Goal: Task Accomplishment & Management: Use online tool/utility

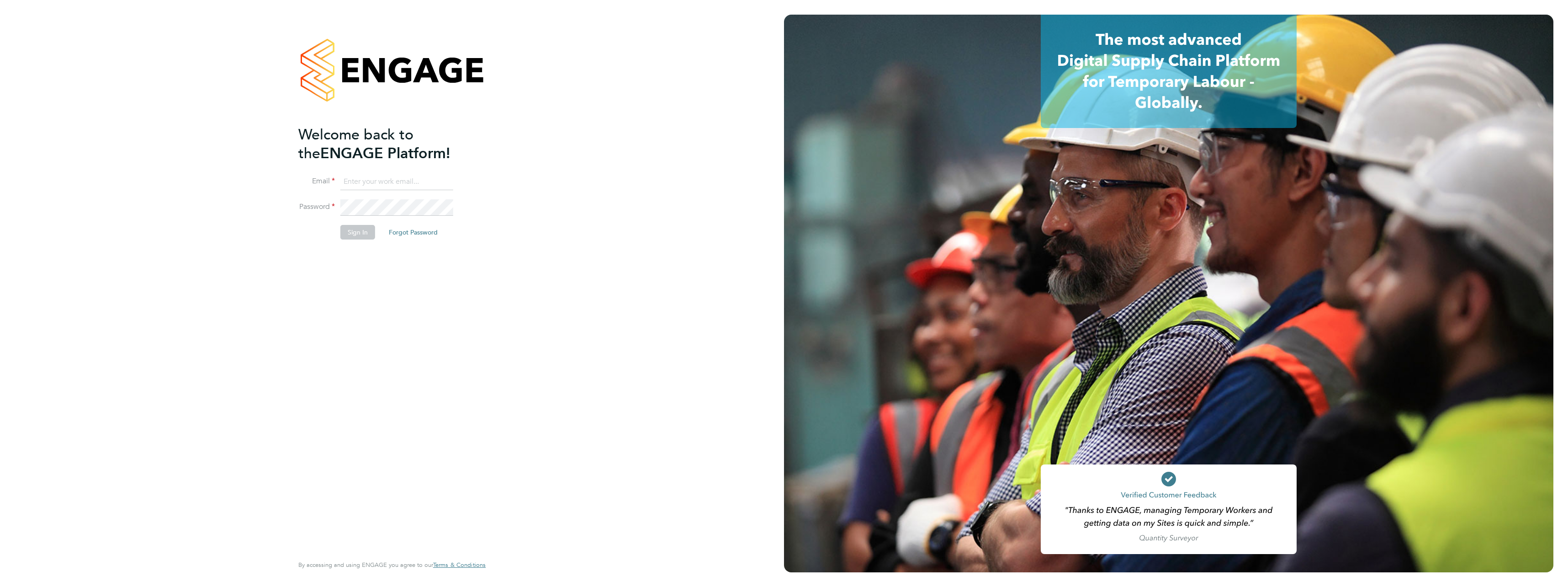
type input "[PERSON_NAME][EMAIL_ADDRESS][PERSON_NAME][DOMAIN_NAME]"
click at [345, 228] on button "Sign In" at bounding box center [357, 232] width 35 height 15
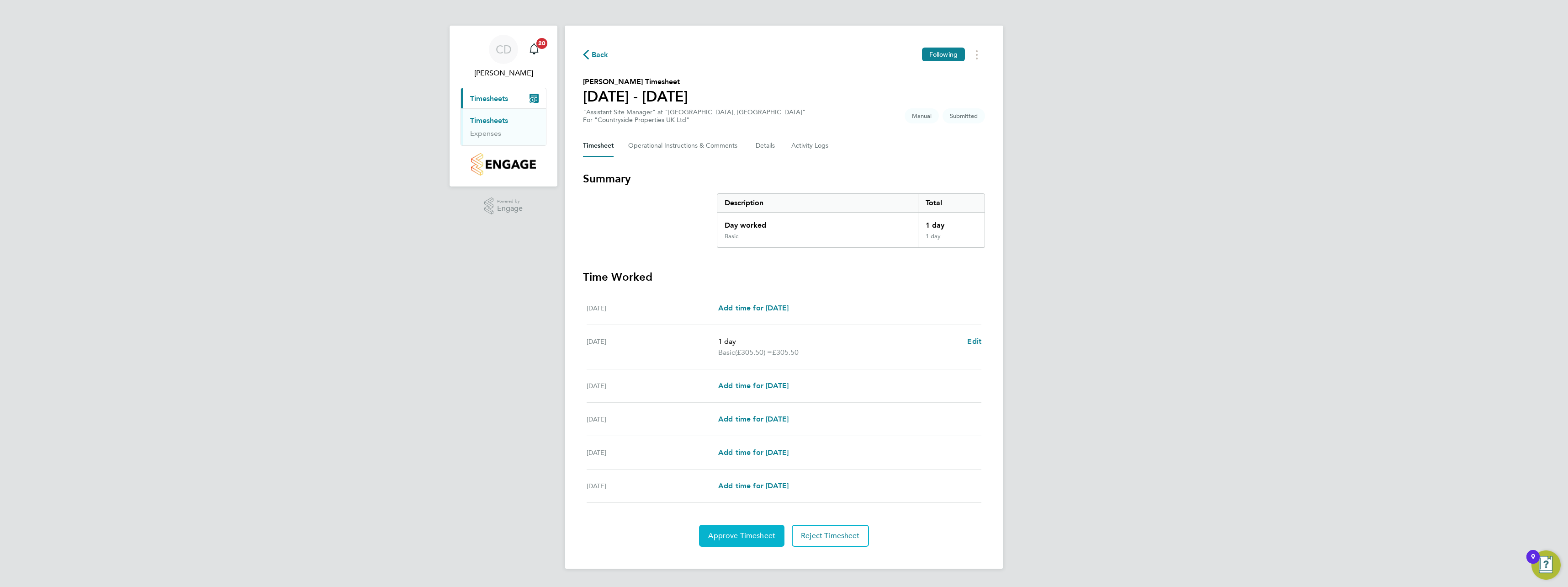
click at [739, 535] on span "Approve Timesheet" at bounding box center [741, 535] width 67 height 9
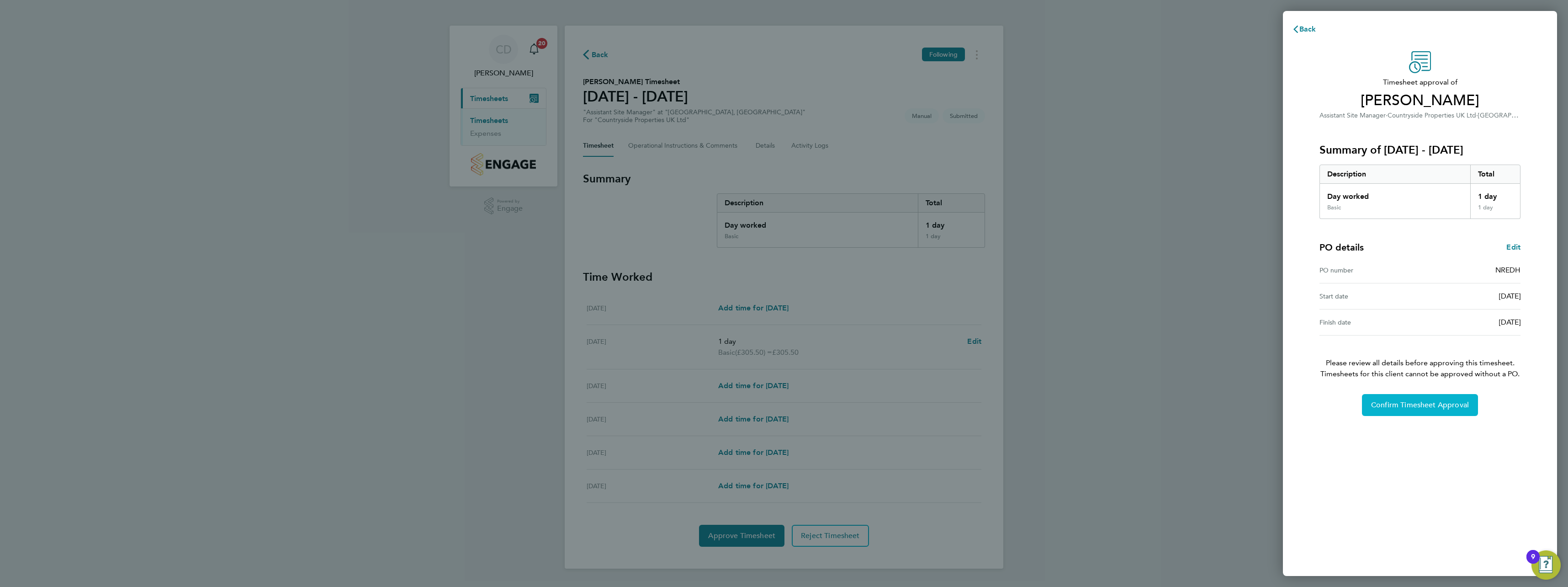
click at [1441, 407] on span "Confirm Timesheet Approval" at bounding box center [1419, 405] width 98 height 9
